Goal: Obtain resource: Obtain resource

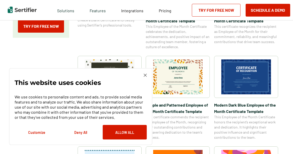
scroll to position [141, 0]
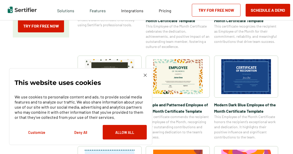
click at [146, 75] on img at bounding box center [144, 75] width 3 height 3
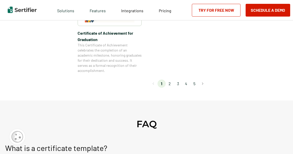
scroll to position [511, 1]
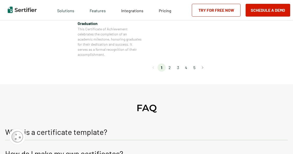
click at [171, 68] on li "2" at bounding box center [169, 68] width 8 height 8
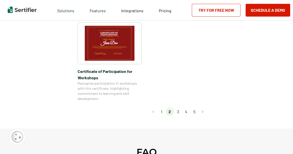
scroll to position [468, 1]
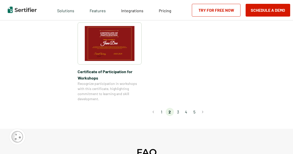
click at [177, 108] on li "3" at bounding box center [178, 112] width 8 height 8
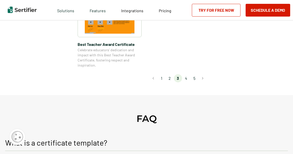
scroll to position [439, 1]
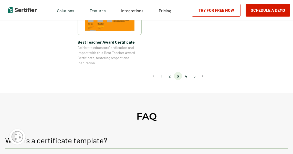
click at [184, 76] on li "4" at bounding box center [186, 76] width 8 height 8
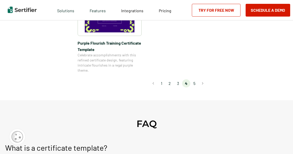
scroll to position [455, 1]
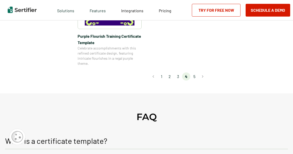
click at [170, 75] on li "2" at bounding box center [169, 77] width 8 height 8
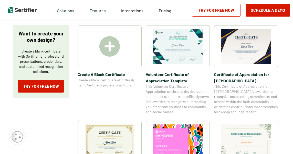
scroll to position [80, 1]
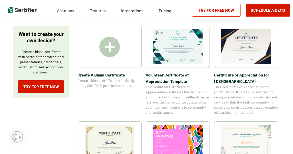
click at [253, 52] on img at bounding box center [246, 46] width 50 height 35
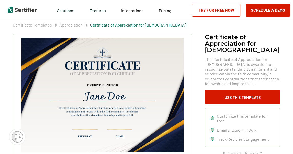
scroll to position [16, 0]
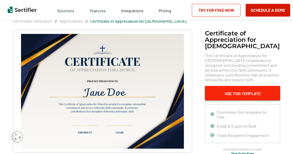
click at [242, 86] on button "Use This Template" at bounding box center [242, 93] width 75 height 15
